Goal: Task Accomplishment & Management: Manage account settings

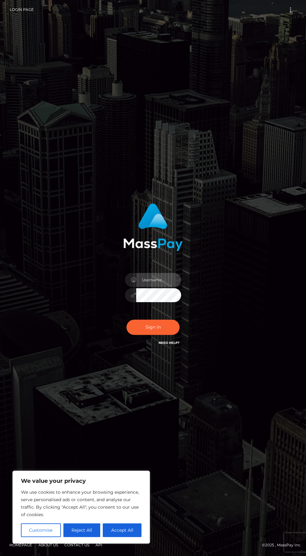
click at [164, 287] on input "text" at bounding box center [158, 280] width 45 height 14
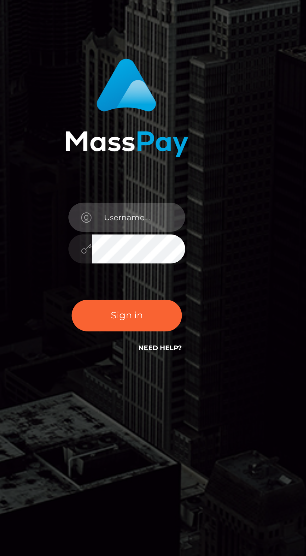
type input "[EMAIL_ADDRESS][DOMAIN_NAME]"
click at [171, 287] on input "[EMAIL_ADDRESS][DOMAIN_NAME]" at bounding box center [158, 280] width 45 height 14
click at [166, 287] on input "[EMAIL_ADDRESS][DOMAIN_NAME]" at bounding box center [158, 280] width 45 height 14
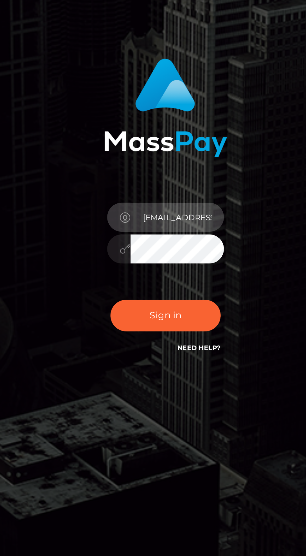
click at [160, 287] on input "[EMAIL_ADDRESS][DOMAIN_NAME]" at bounding box center [158, 280] width 45 height 14
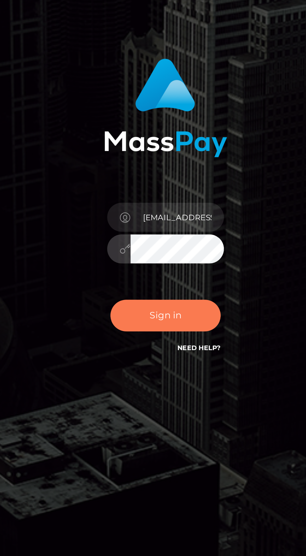
click at [162, 335] on button "Sign in" at bounding box center [152, 327] width 53 height 15
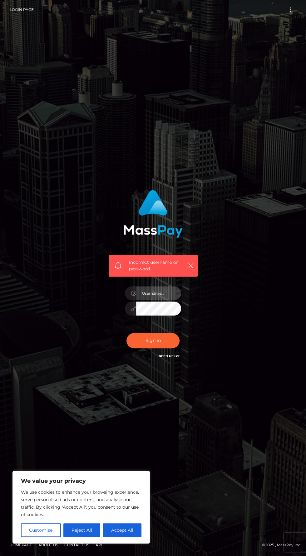
click at [168, 301] on input "text" at bounding box center [158, 293] width 45 height 14
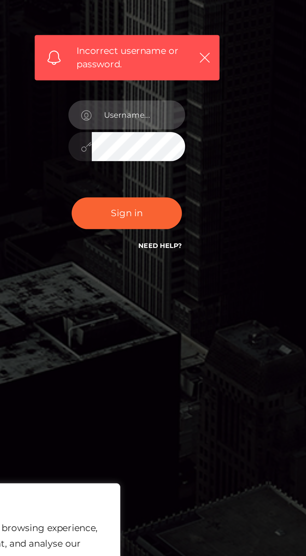
type input "[EMAIL_ADDRESS][DOMAIN_NAME]"
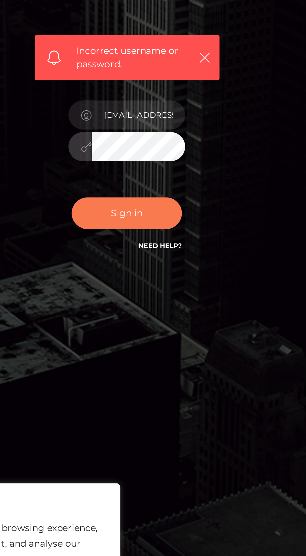
click at [152, 349] on button "Sign in" at bounding box center [152, 340] width 53 height 15
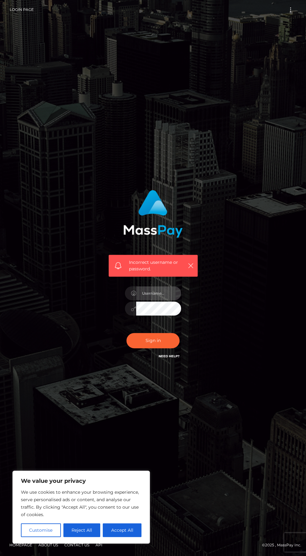
click at [163, 301] on input "text" at bounding box center [158, 293] width 45 height 14
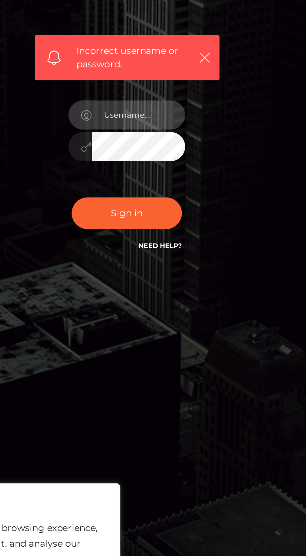
type input "[EMAIL_ADDRESS][DOMAIN_NAME]"
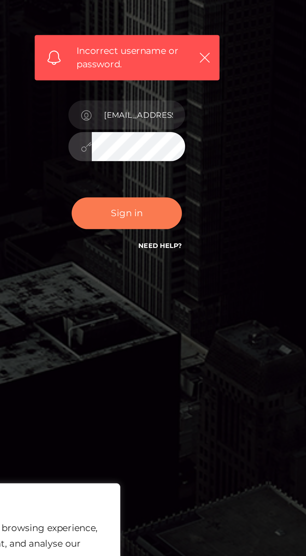
click at [151, 349] on button "Sign in" at bounding box center [152, 340] width 53 height 15
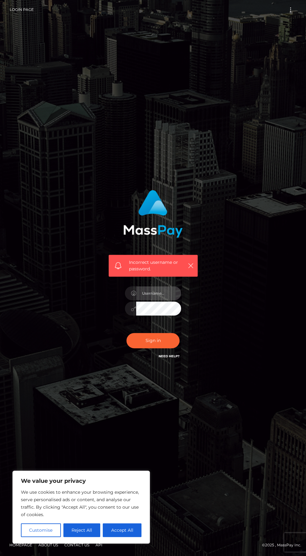
click at [157, 301] on input "text" at bounding box center [158, 293] width 45 height 14
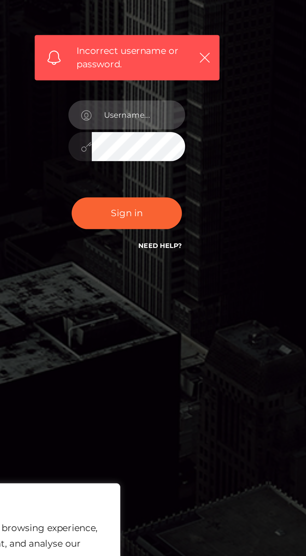
type input "[EMAIL_ADDRESS][DOMAIN_NAME]"
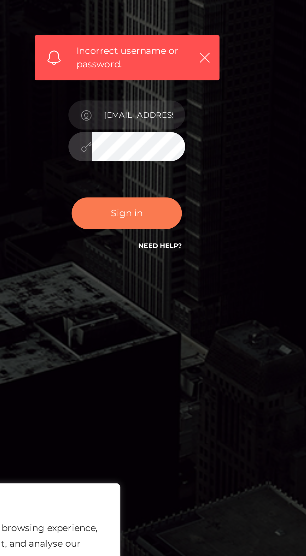
click at [145, 349] on button "Sign in" at bounding box center [152, 340] width 53 height 15
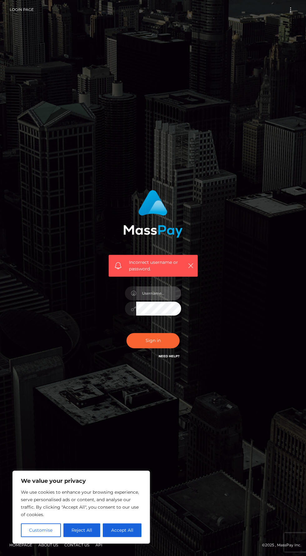
click at [149, 301] on input "text" at bounding box center [158, 293] width 45 height 14
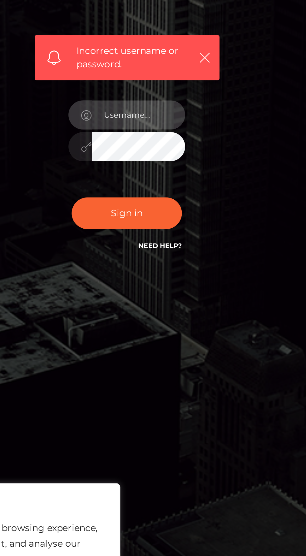
type input "[EMAIL_ADDRESS][DOMAIN_NAME]"
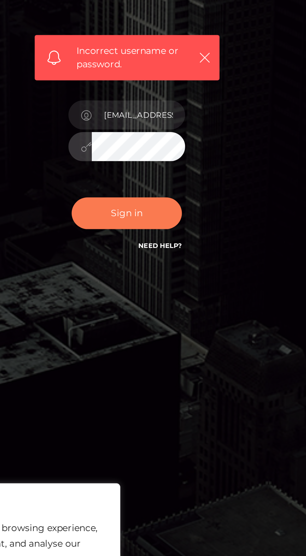
click at [146, 349] on button "Sign in" at bounding box center [152, 340] width 53 height 15
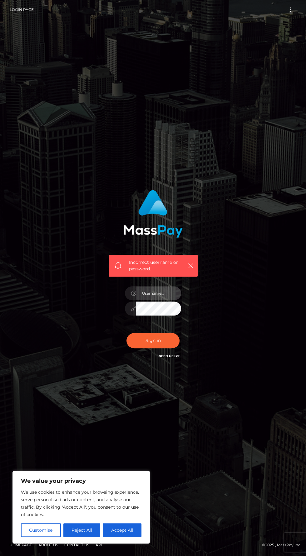
click at [151, 301] on input "text" at bounding box center [158, 293] width 45 height 14
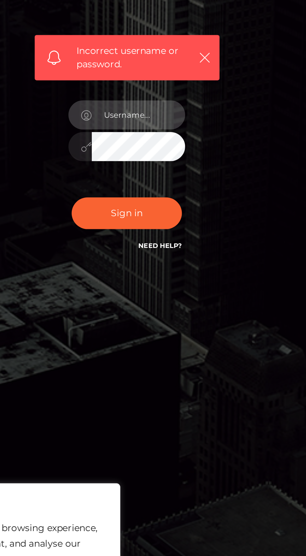
type input "godiva.lulu@outlook.com"
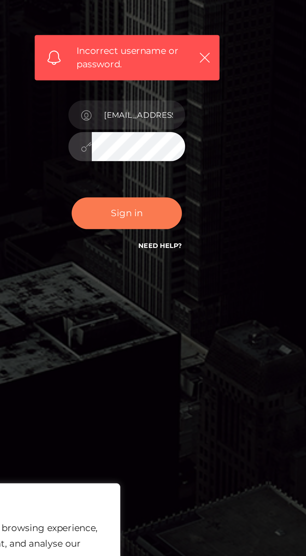
click at [147, 349] on button "Sign in" at bounding box center [152, 340] width 53 height 15
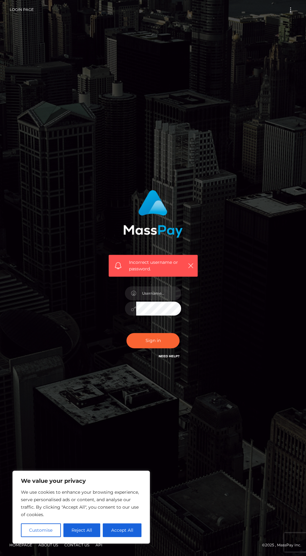
click at [176, 359] on link "Need Help?" at bounding box center [168, 356] width 21 height 4
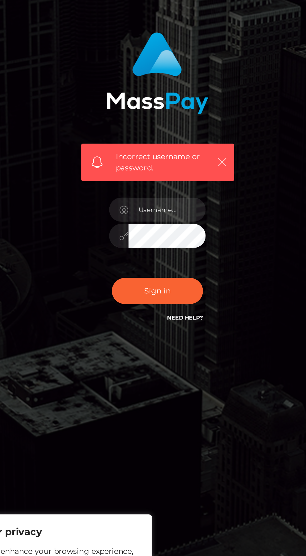
click at [188, 269] on icon "button" at bounding box center [190, 266] width 6 height 6
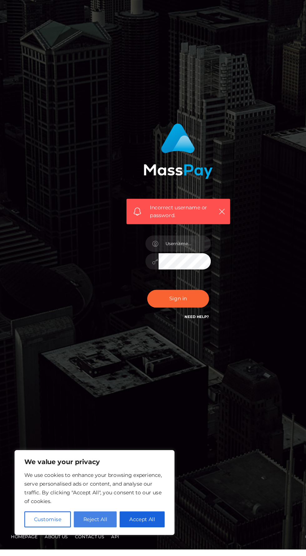
click at [86, 537] on button "Reject All" at bounding box center [81, 531] width 37 height 14
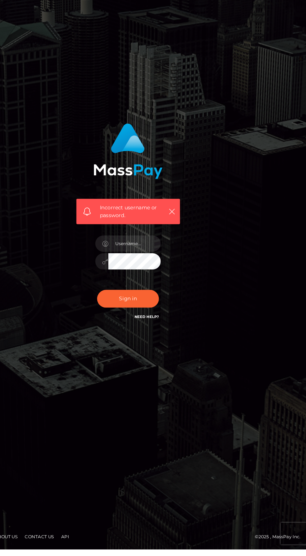
click at [176, 359] on link "Need Help?" at bounding box center [168, 356] width 21 height 4
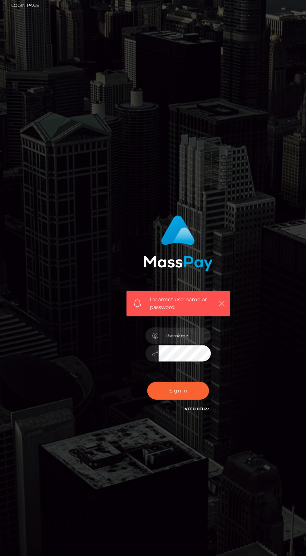
scroll to position [41, 0]
click at [191, 263] on icon "button" at bounding box center [190, 266] width 6 height 6
